Goal: Task Accomplishment & Management: Use online tool/utility

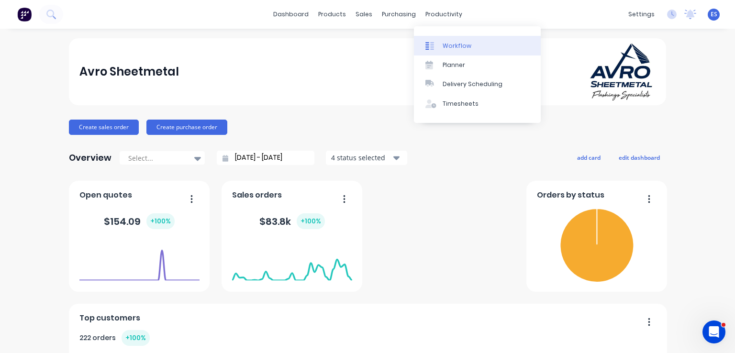
click at [473, 45] on link "Workflow" at bounding box center [477, 45] width 127 height 19
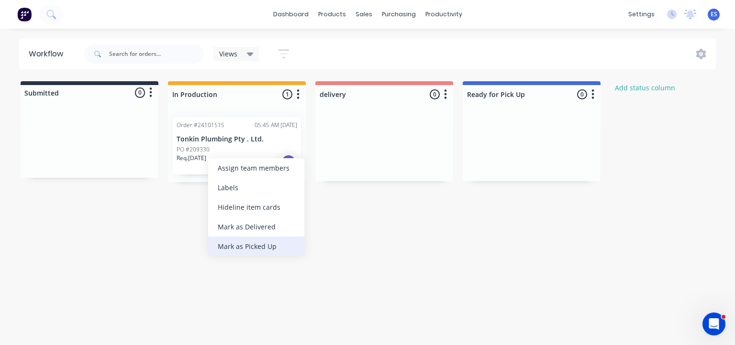
click at [238, 248] on div "Mark as Picked Up" at bounding box center [256, 247] width 96 height 20
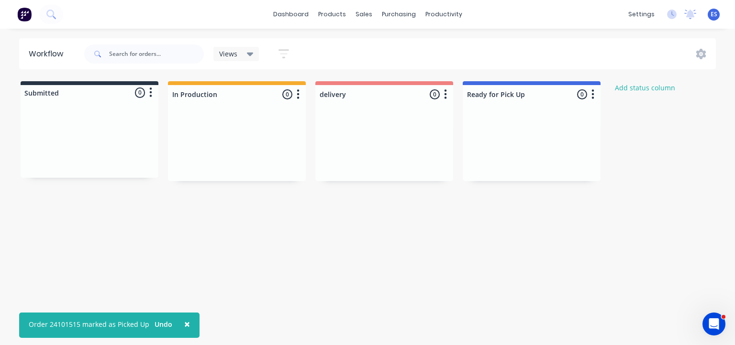
click at [23, 13] on img at bounding box center [24, 14] width 14 height 14
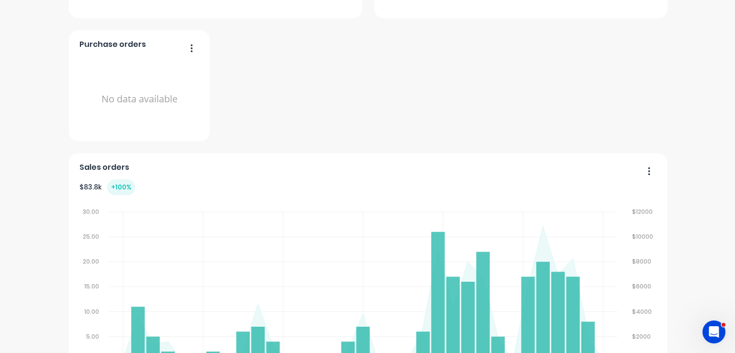
scroll to position [821, 0]
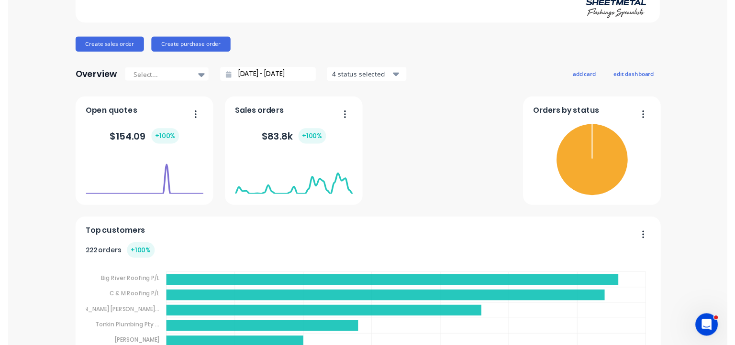
scroll to position [0, 0]
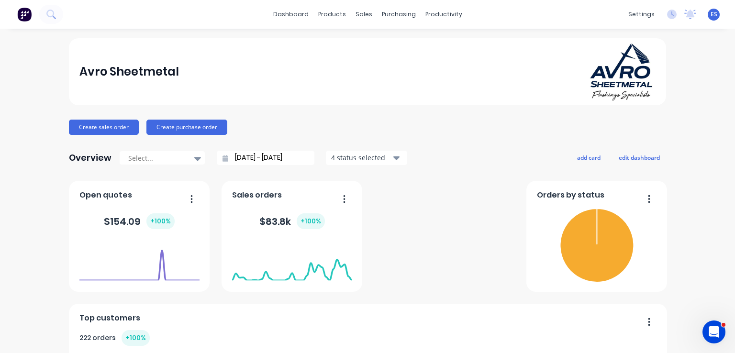
click at [25, 12] on img at bounding box center [24, 14] width 14 height 14
click at [299, 14] on link "dashboard" at bounding box center [290, 14] width 45 height 14
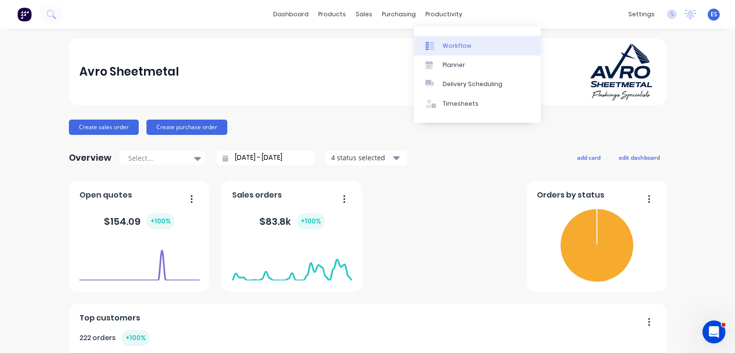
click at [446, 50] on div "Workflow" at bounding box center [457, 46] width 29 height 9
